Goal: Information Seeking & Learning: Learn about a topic

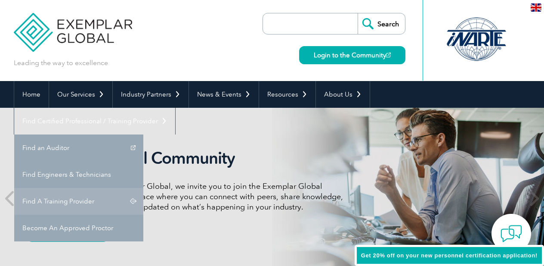
click at [143, 188] on link "Find A Training Provider" at bounding box center [78, 201] width 129 height 27
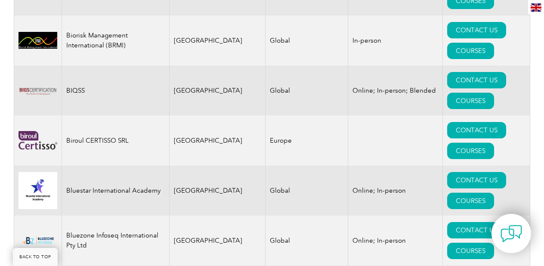
scroll to position [1802, 0]
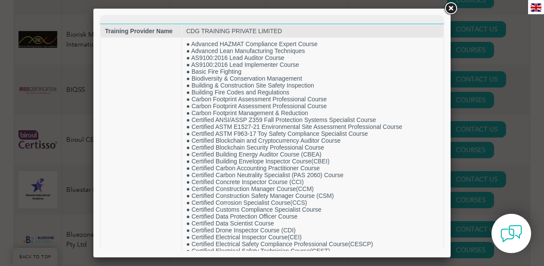
scroll to position [1573, 0]
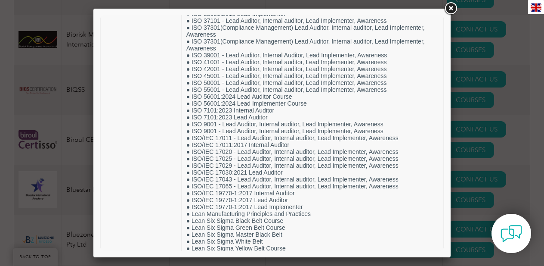
click at [447, 11] on link at bounding box center [451, 9] width 16 height 16
